Goal: Task Accomplishment & Management: Manage account settings

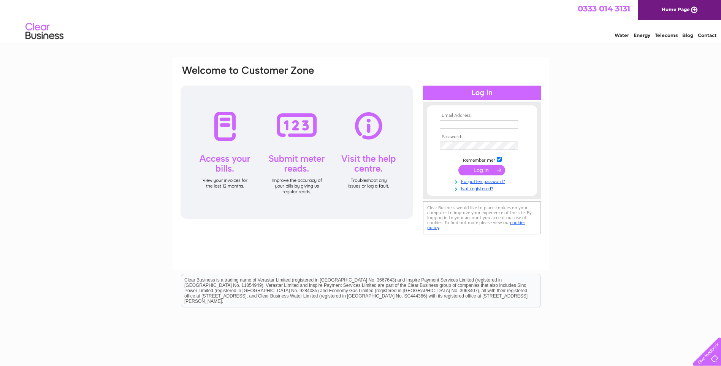
type input "[EMAIL_ADDRESS][DOMAIN_NAME]"
click at [477, 169] on input "submit" at bounding box center [481, 170] width 47 height 11
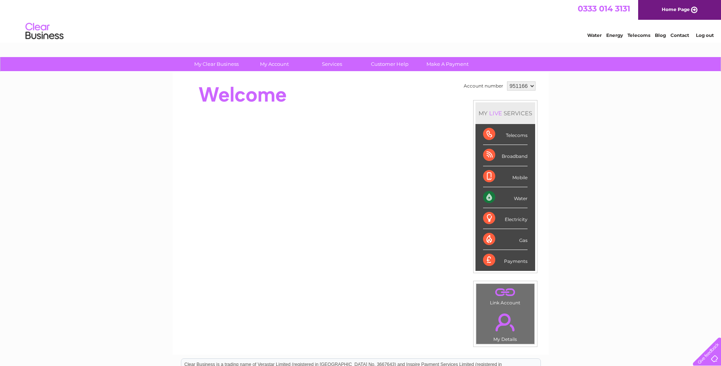
click at [504, 202] on div "Water" at bounding box center [505, 197] width 44 height 21
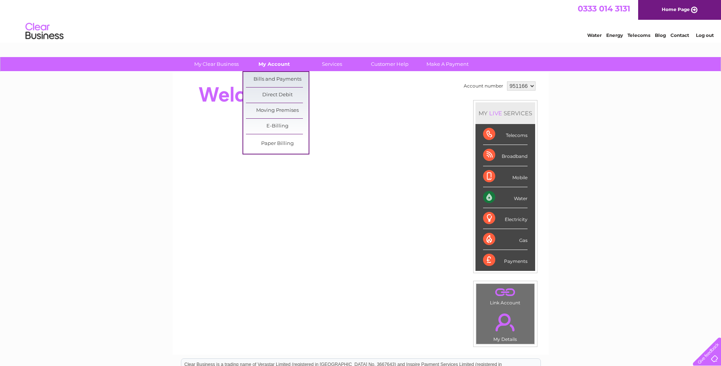
click at [274, 65] on link "My Account" at bounding box center [274, 64] width 63 height 14
click at [275, 82] on link "Bills and Payments" at bounding box center [277, 79] width 63 height 15
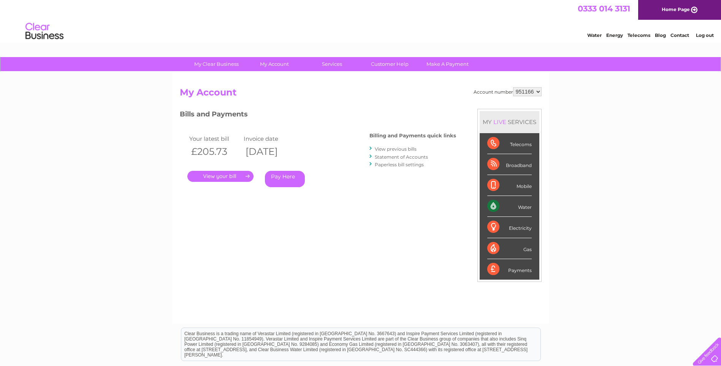
click at [225, 178] on link "." at bounding box center [220, 176] width 66 height 11
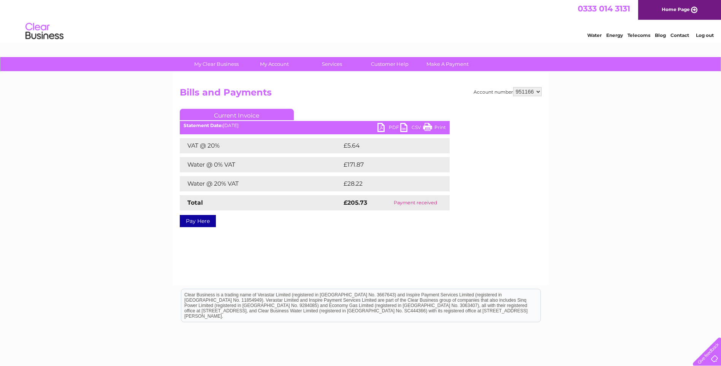
click at [388, 127] on link "PDF" at bounding box center [388, 128] width 23 height 11
click at [390, 125] on link "PDF" at bounding box center [388, 128] width 23 height 11
